Goal: Check status: Check status

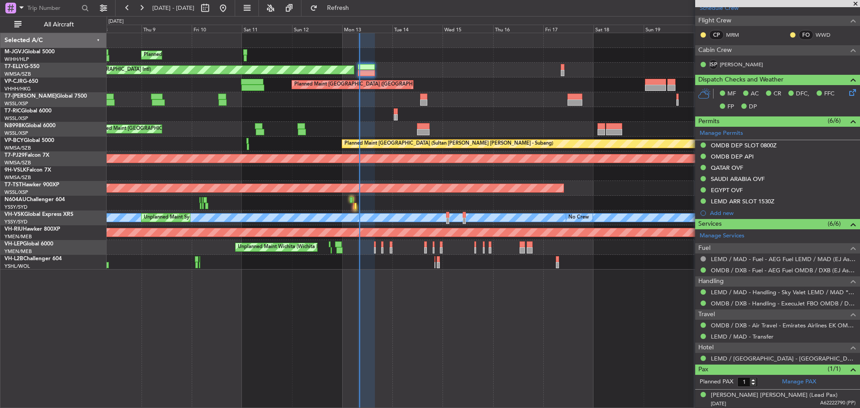
scroll to position [153, 0]
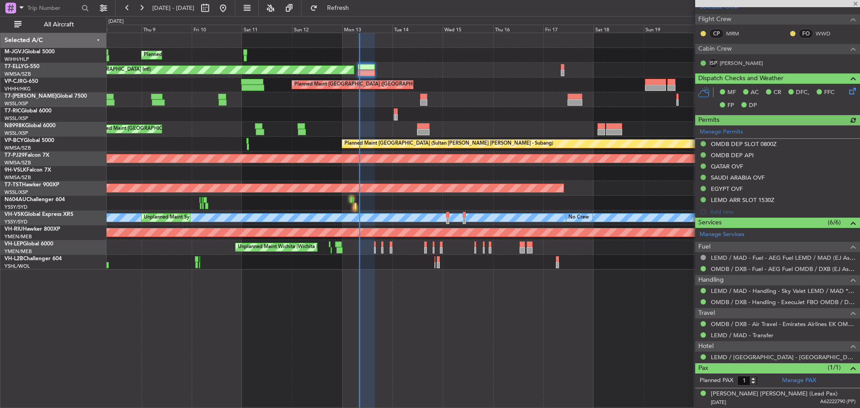
type input "[PERSON_NAME] (BTA)"
click at [212, 4] on button at bounding box center [205, 8] width 14 height 14
select select "10"
select select "2025"
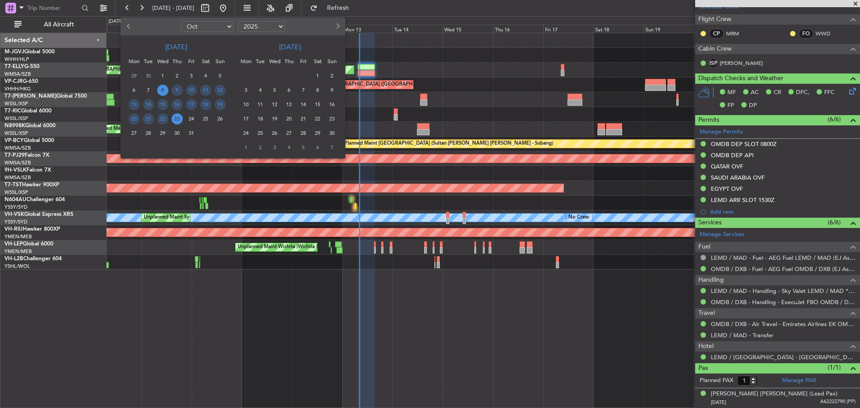
click at [225, 26] on select "Jan Feb Mar Apr May Jun [DATE] Aug Sep Oct Nov Dec" at bounding box center [207, 26] width 52 height 11
select select "12"
click at [181, 21] on select "Jan Feb Mar Apr May Jun [DATE] Aug Sep Oct Nov Dec" at bounding box center [207, 26] width 52 height 11
click at [161, 119] on span "24" at bounding box center [162, 118] width 11 height 11
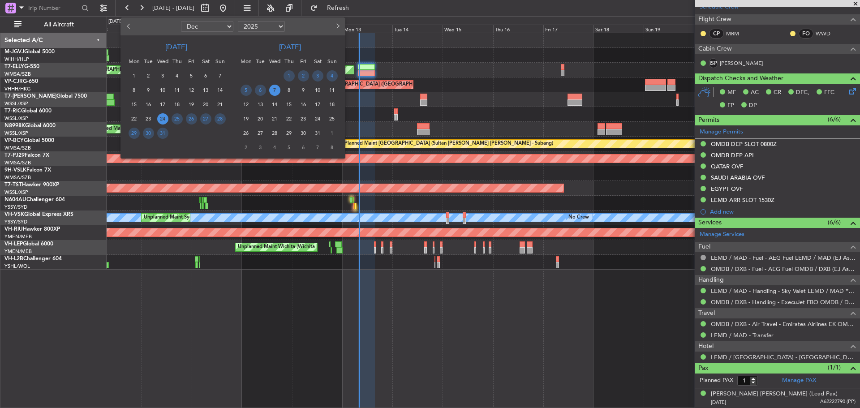
click at [272, 90] on span "7" at bounding box center [274, 90] width 11 height 11
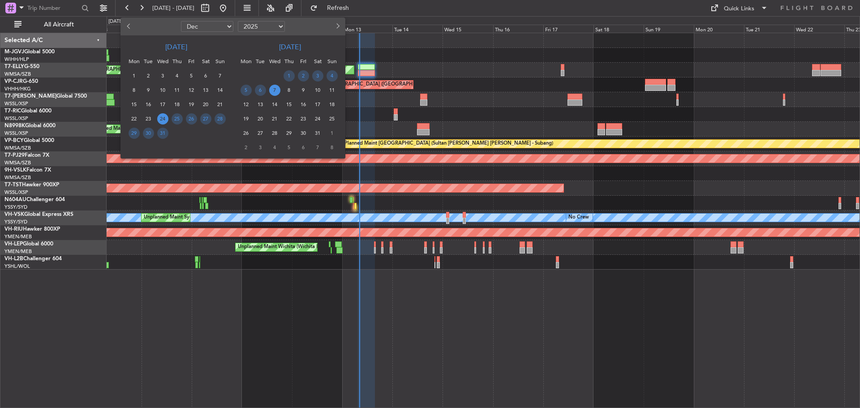
scroll to position [0, 0]
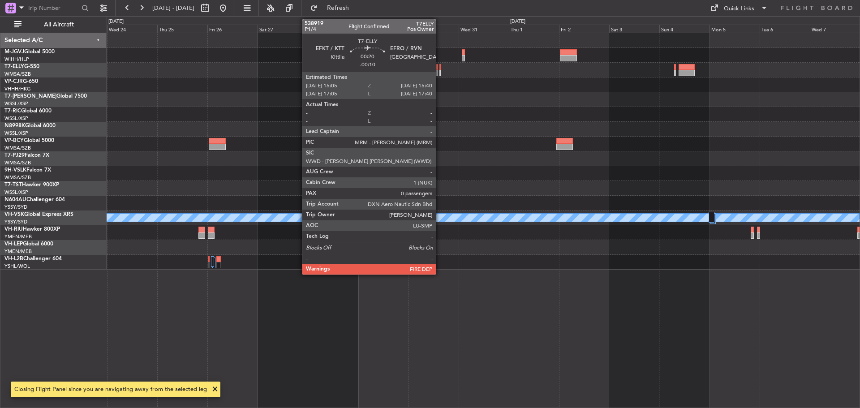
click at [440, 71] on div at bounding box center [439, 73] width 1 height 6
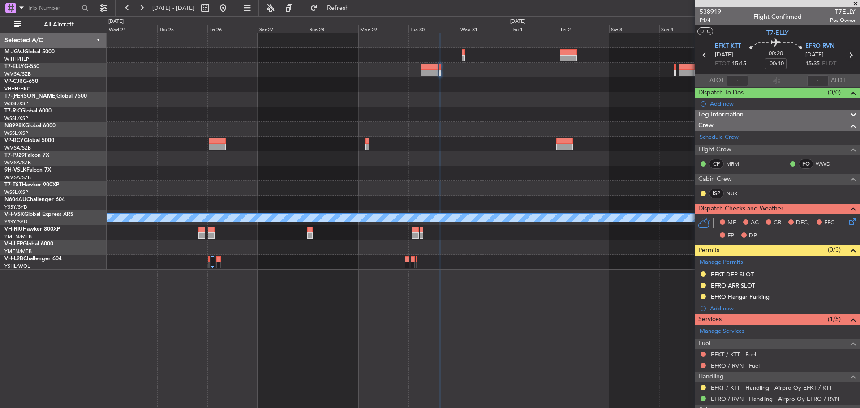
click at [846, 54] on icon at bounding box center [851, 55] width 12 height 12
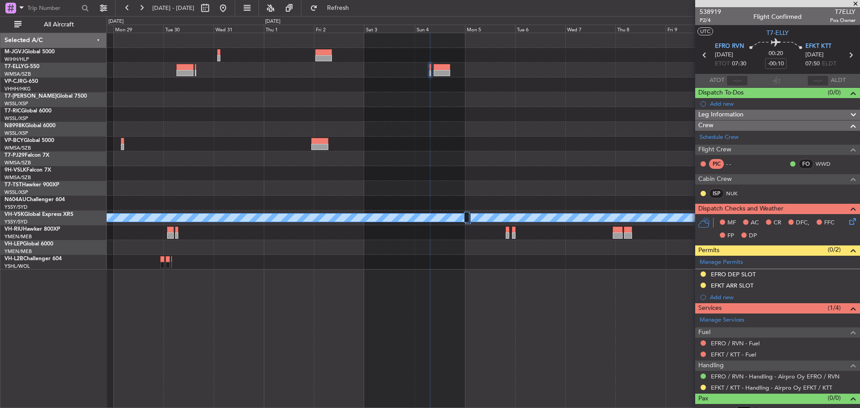
click at [287, 88] on div "MEL" at bounding box center [483, 151] width 753 height 236
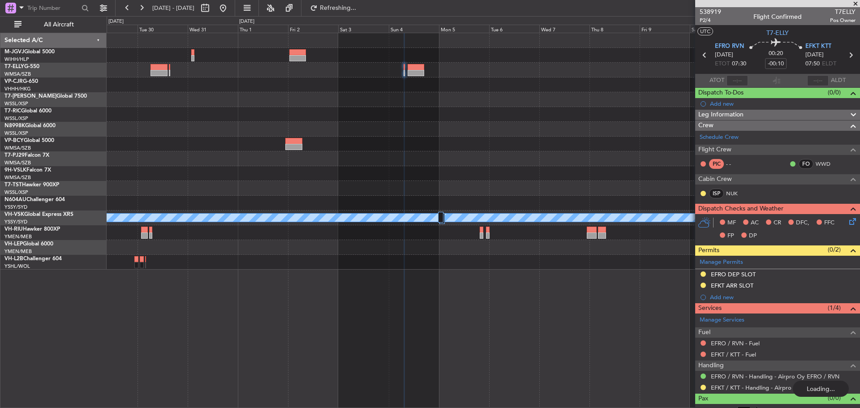
click at [506, 102] on div at bounding box center [483, 99] width 753 height 15
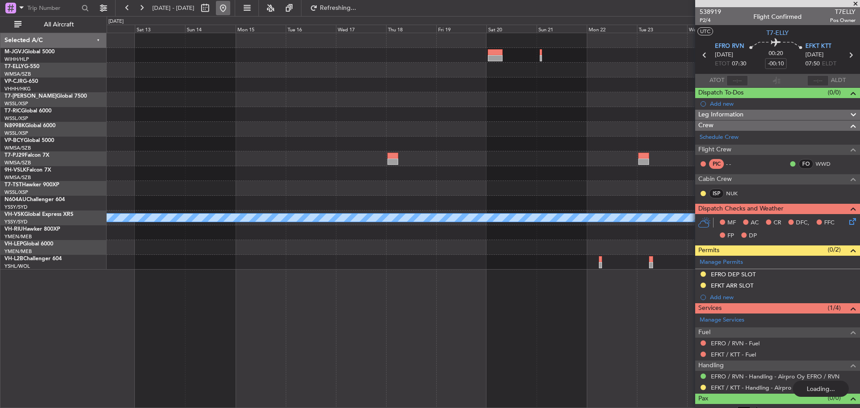
click at [230, 10] on button at bounding box center [223, 8] width 14 height 14
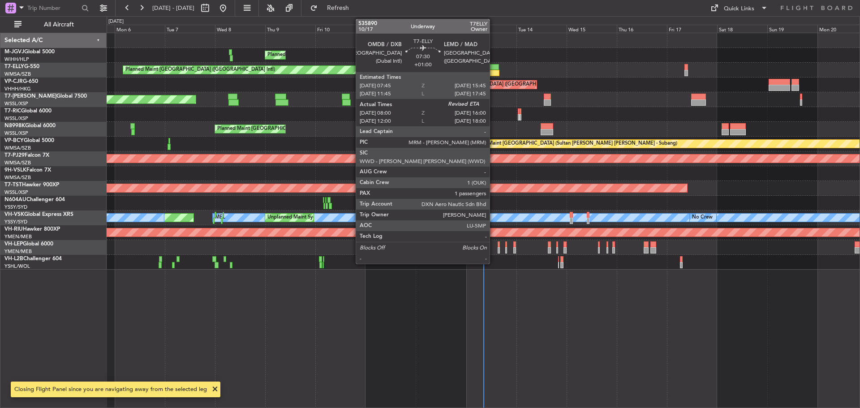
click at [494, 73] on div at bounding box center [490, 73] width 17 height 6
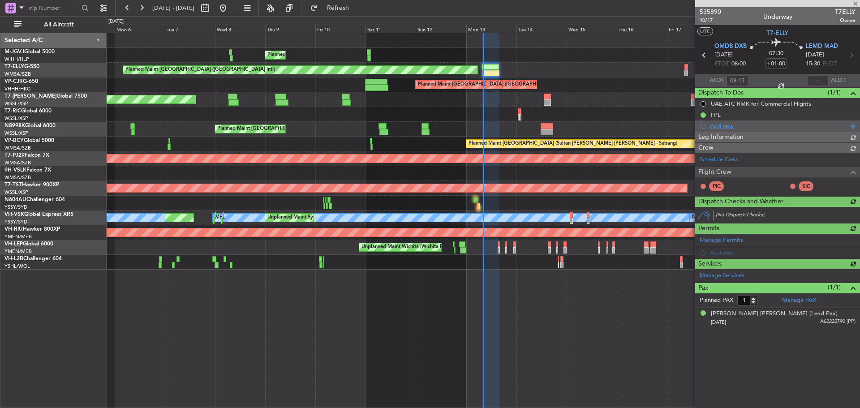
type input "[PERSON_NAME] (BTA)"
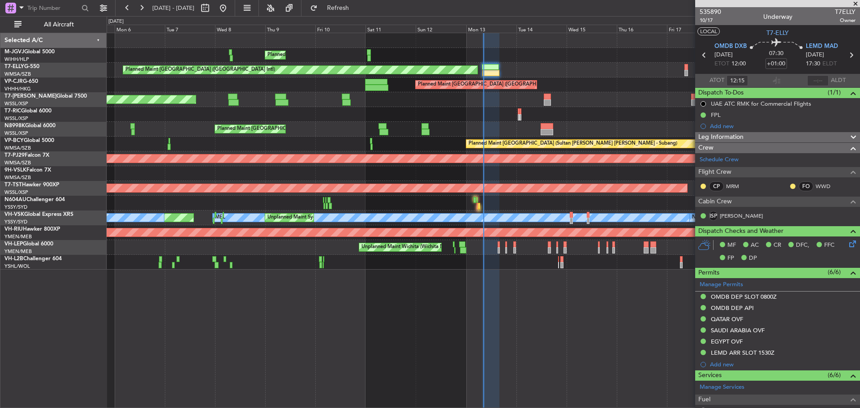
type input "08:15"
type input "[PERSON_NAME] (BTA)"
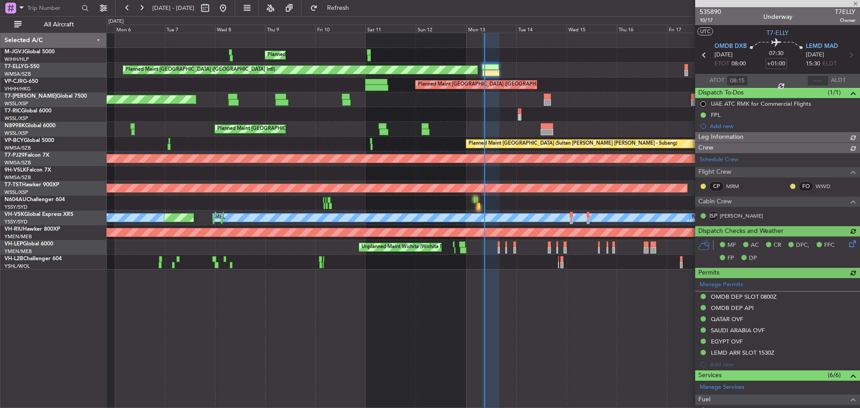
type input "[PERSON_NAME] (BTA)"
